Goal: Task Accomplishment & Management: Use online tool/utility

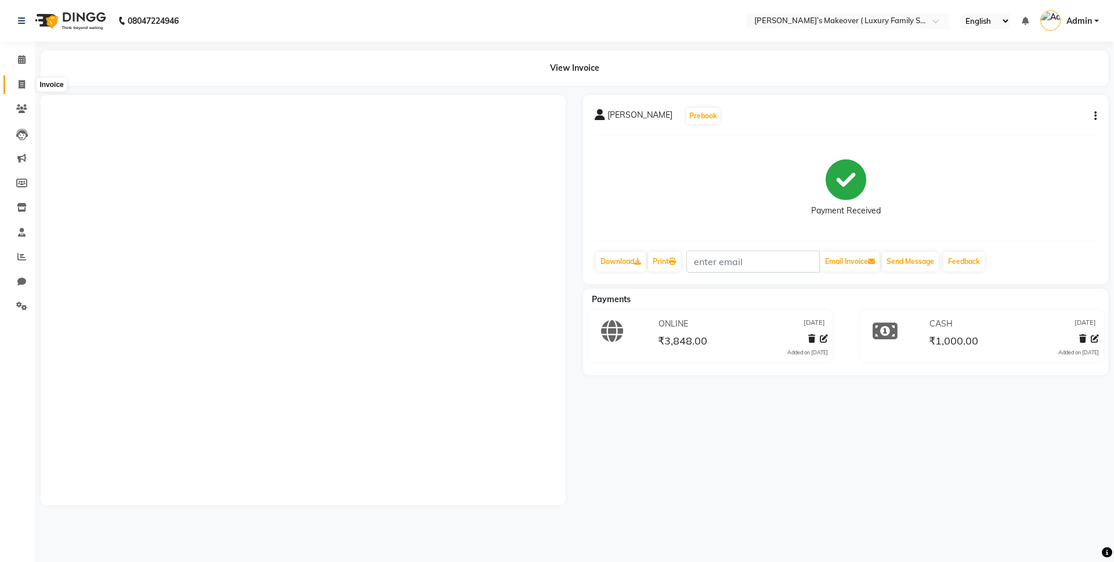
click at [27, 81] on span at bounding box center [22, 84] width 20 height 13
select select "service"
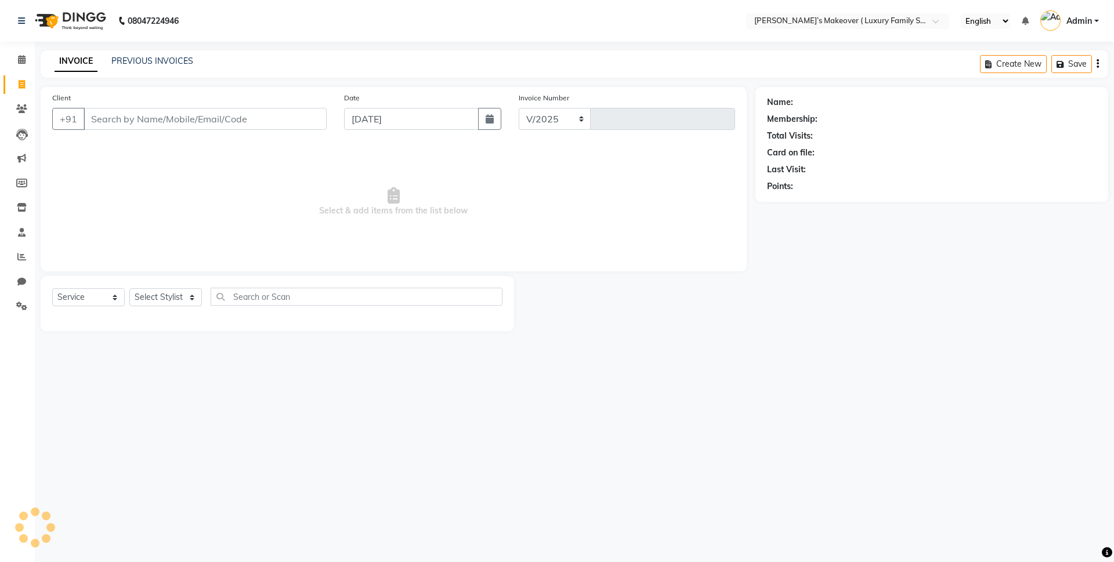
select select "7777"
type input "5578"
click at [186, 64] on link "PREVIOUS INVOICES" at bounding box center [152, 61] width 82 height 10
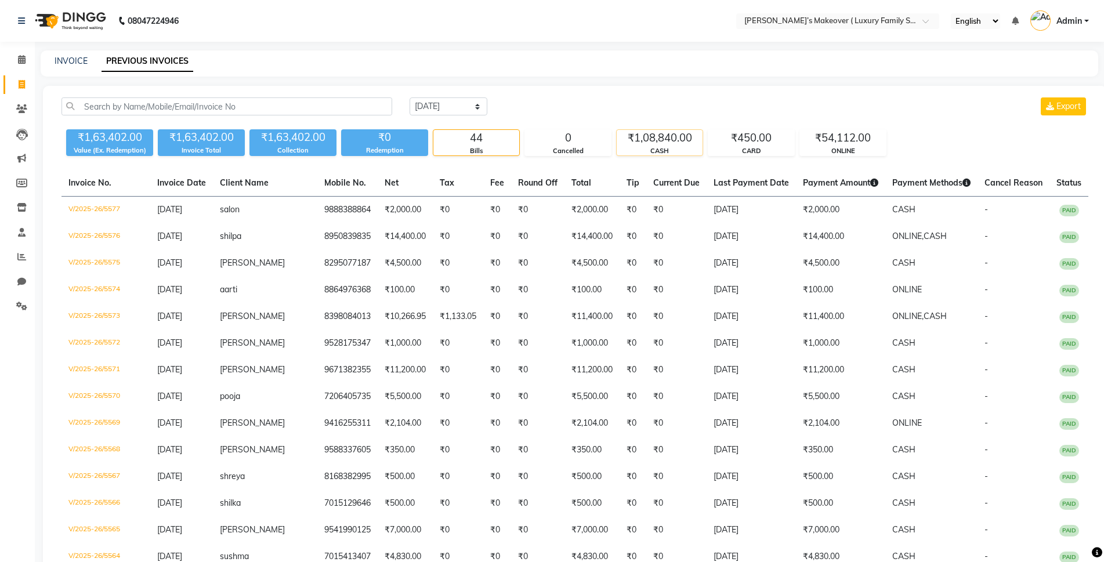
click at [655, 147] on div "CASH" at bounding box center [660, 151] width 86 height 10
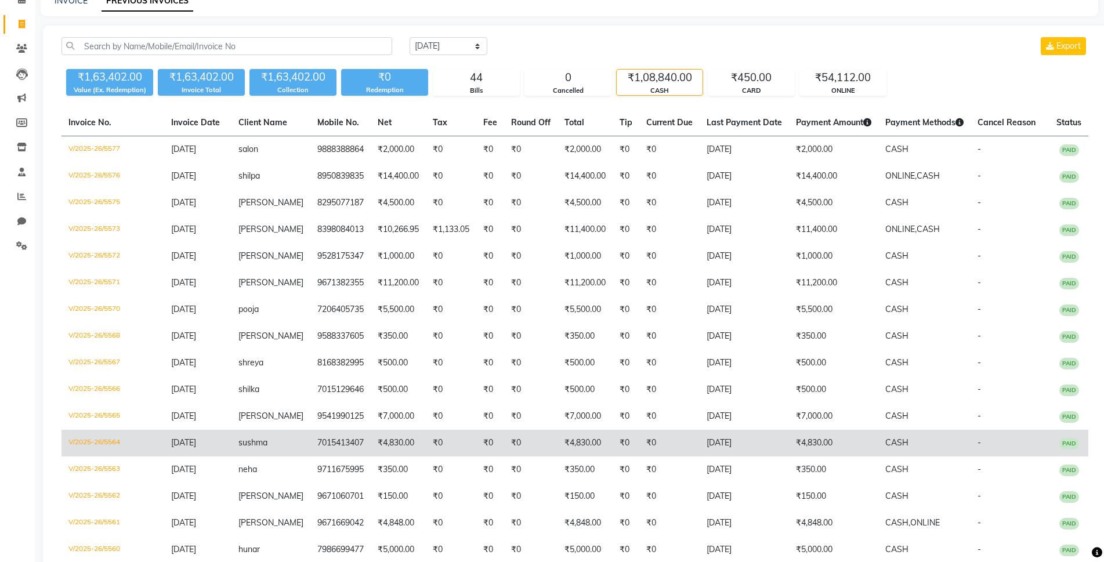
scroll to position [58, 0]
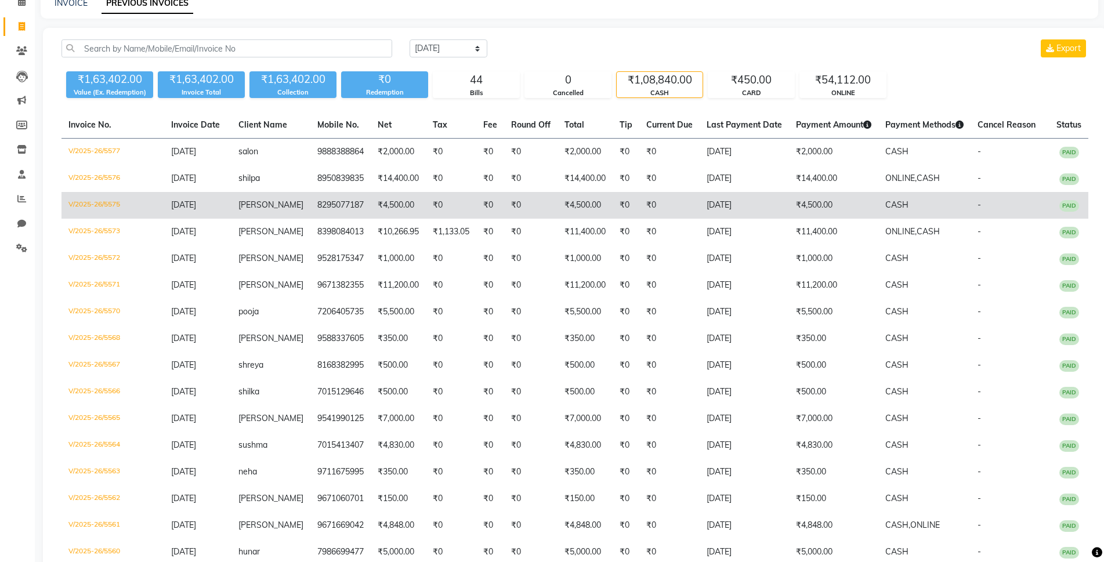
click at [92, 207] on td "V/2025-26/5575" at bounding box center [113, 205] width 103 height 27
